Goal: Navigation & Orientation: Understand site structure

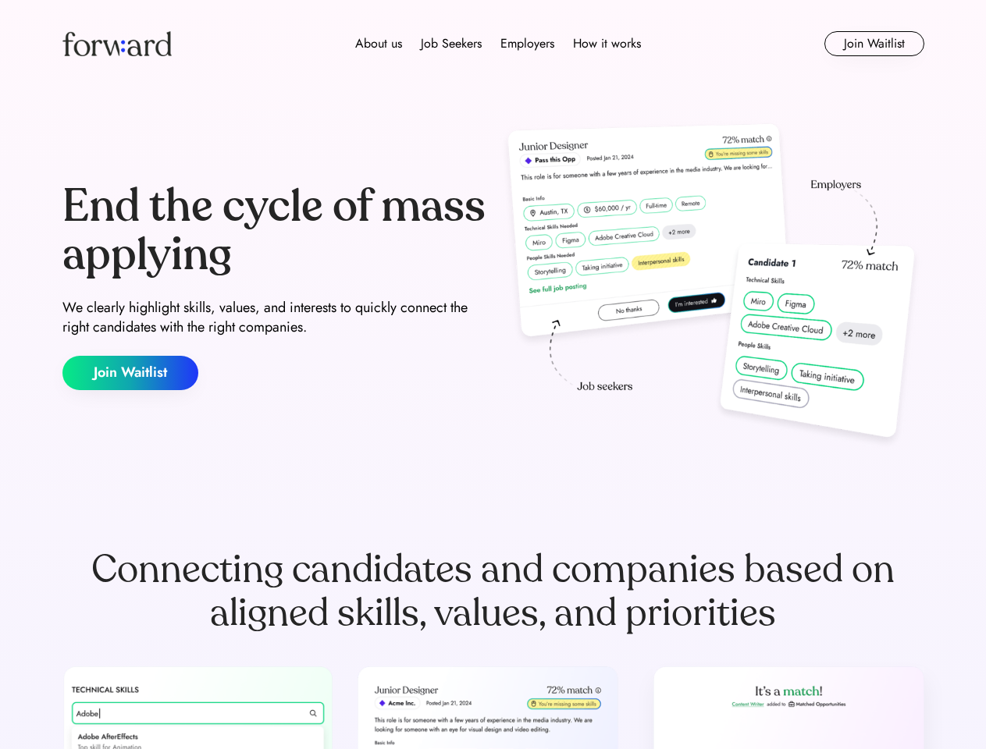
click at [493, 375] on div "End the cycle of mass applying We clearly highlight skills, values, and interes…" at bounding box center [493, 287] width 862 height 336
click at [493, 44] on div "About us Job Seekers Employers How it works" at bounding box center [497, 43] width 615 height 19
click at [117, 44] on img at bounding box center [116, 43] width 109 height 25
click at [498, 44] on div "About us Job Seekers Employers How it works" at bounding box center [497, 43] width 615 height 19
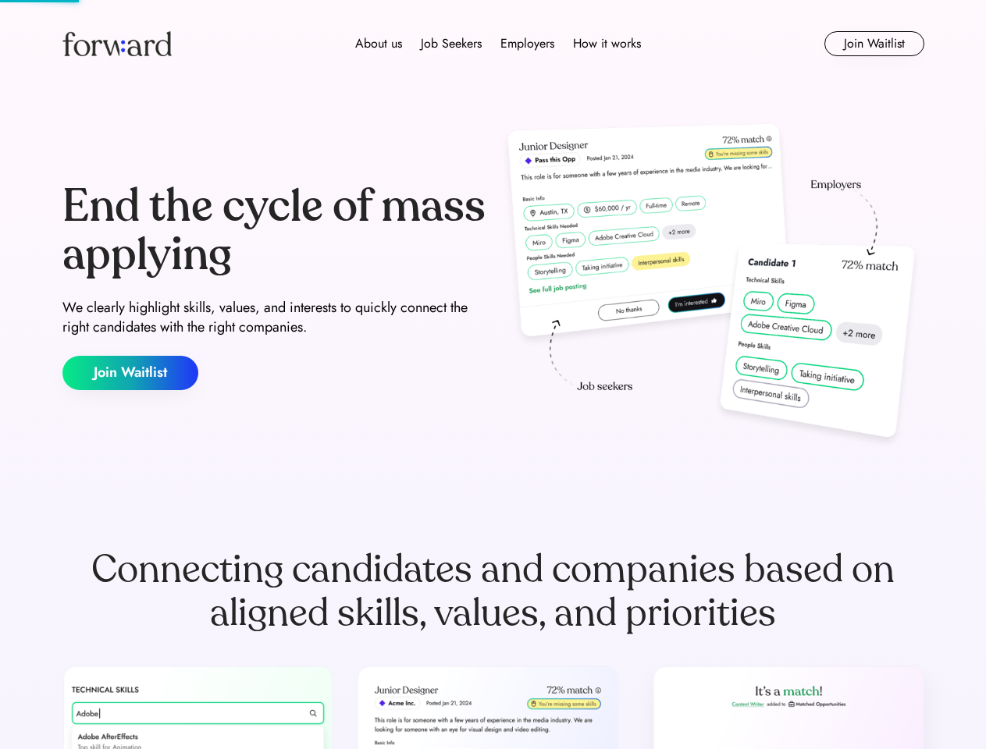
click at [379, 44] on div "About us" at bounding box center [378, 43] width 47 height 19
click at [451, 44] on div "Job Seekers" at bounding box center [451, 43] width 61 height 19
click at [527, 44] on div "Employers" at bounding box center [527, 43] width 54 height 19
click at [606, 44] on div "How it works" at bounding box center [607, 43] width 68 height 19
click at [874, 44] on button "Join Waitlist" at bounding box center [874, 43] width 100 height 25
